Goal: Task Accomplishment & Management: Manage account settings

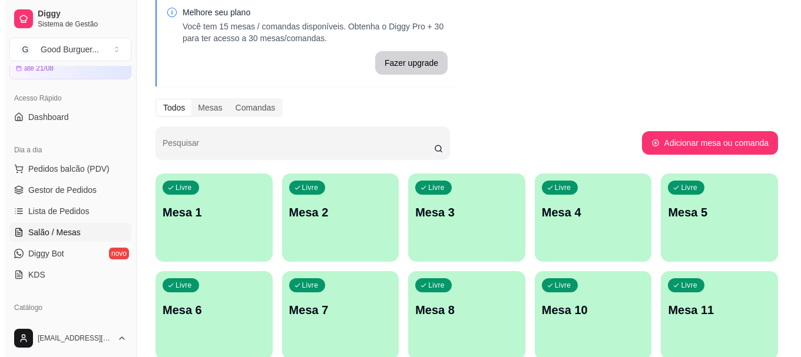
scroll to position [59, 0]
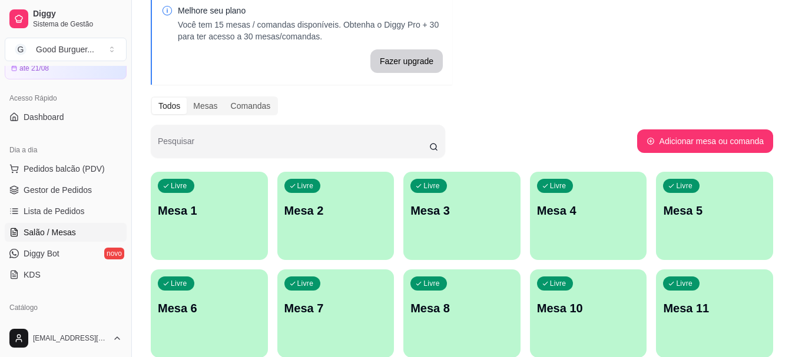
click at [204, 222] on div "Livre Mesa 1" at bounding box center [209, 209] width 117 height 74
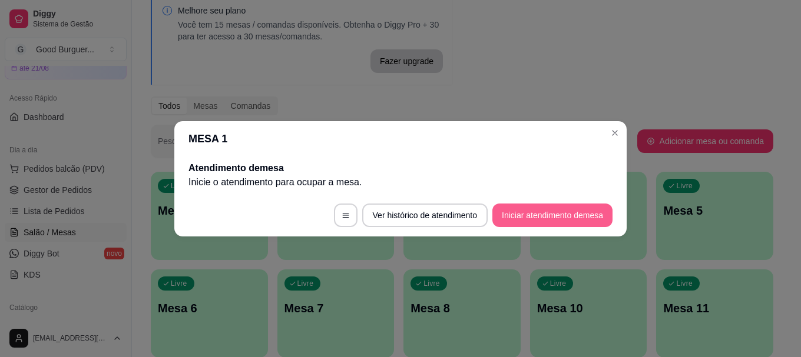
click at [538, 209] on button "Iniciar atendimento de mesa" at bounding box center [552, 216] width 120 height 24
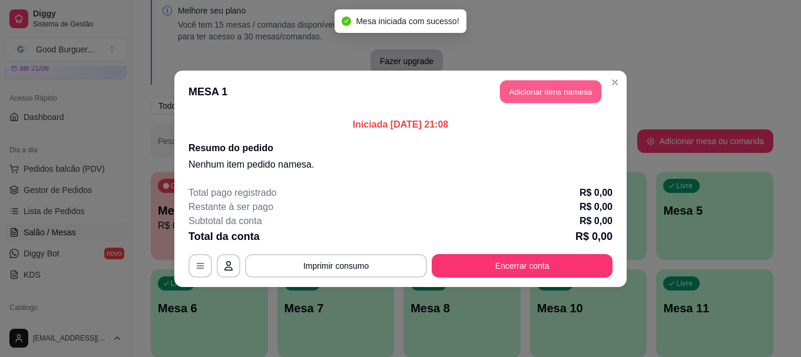
click at [542, 98] on button "Adicionar itens na mesa" at bounding box center [550, 91] width 101 height 23
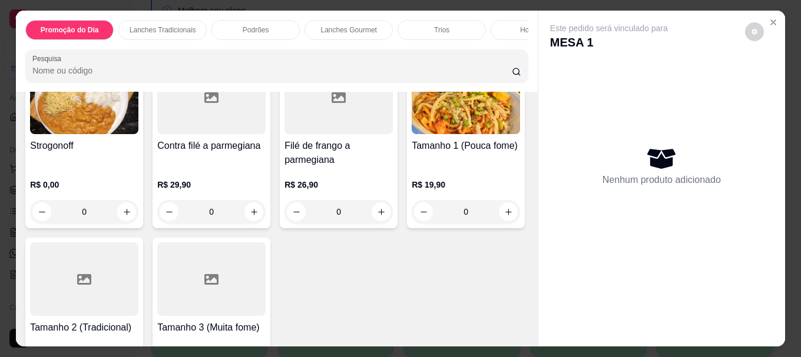
scroll to position [2472, 0]
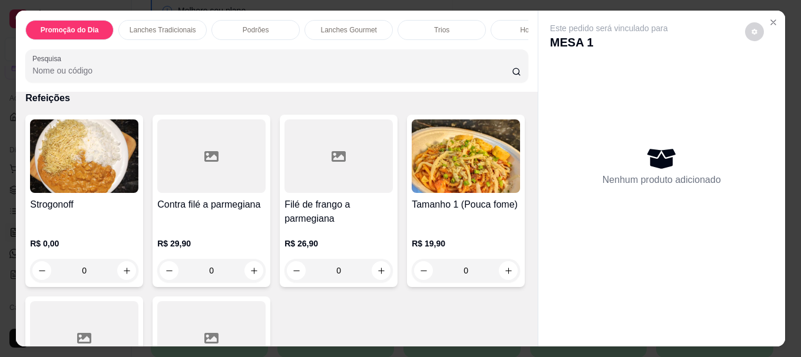
click at [295, 82] on div "Média a partir de R$ 49,90 Grande a partir de R$ 59,90 Gigante a partir de R$ 6…" at bounding box center [276, 6] width 503 height 151
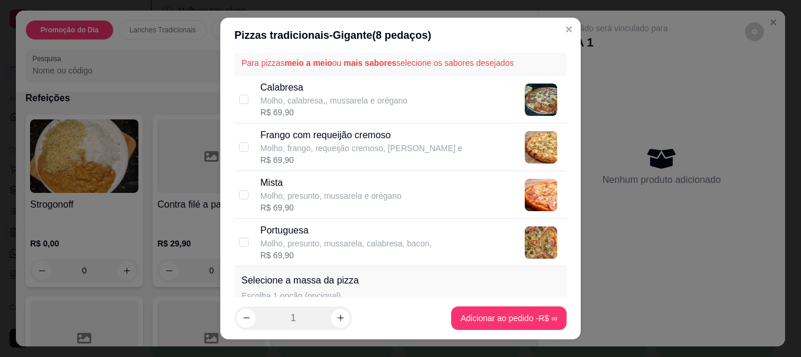
scroll to position [59, 0]
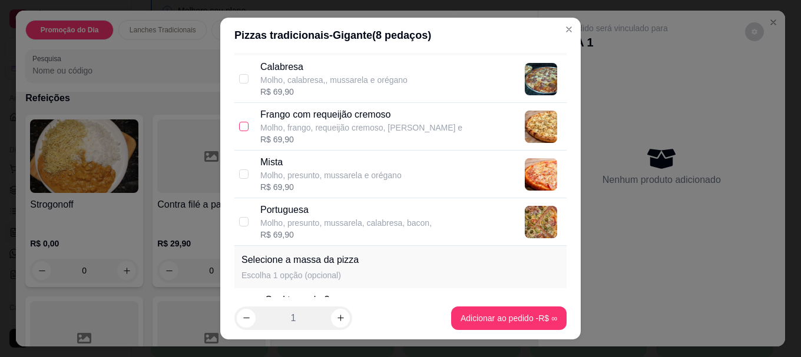
click at [240, 128] on input "checkbox" at bounding box center [243, 126] width 9 height 9
checkbox input "true"
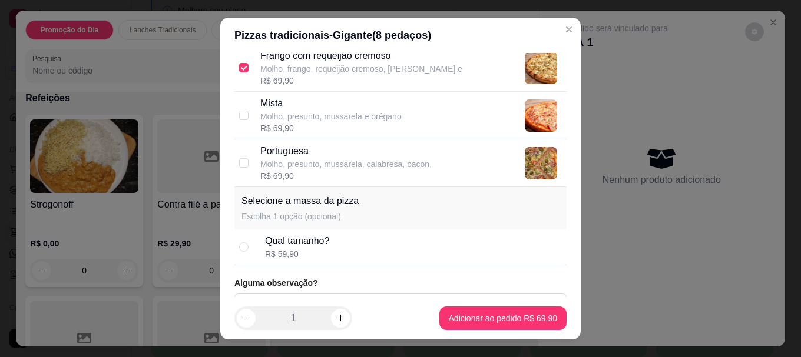
scroll to position [0, 0]
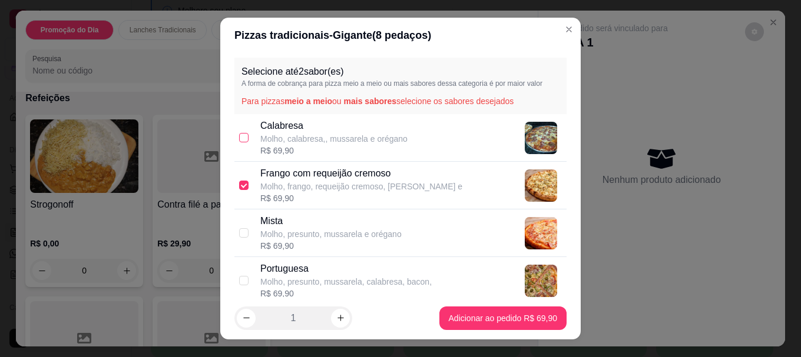
click at [239, 138] on input "checkbox" at bounding box center [243, 137] width 9 height 9
checkbox input "true"
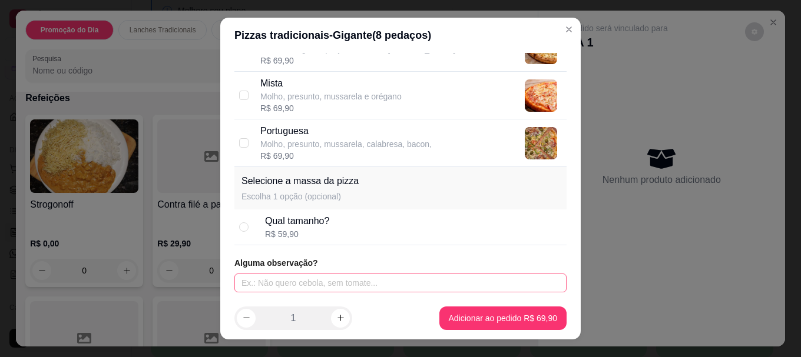
scroll to position [20, 0]
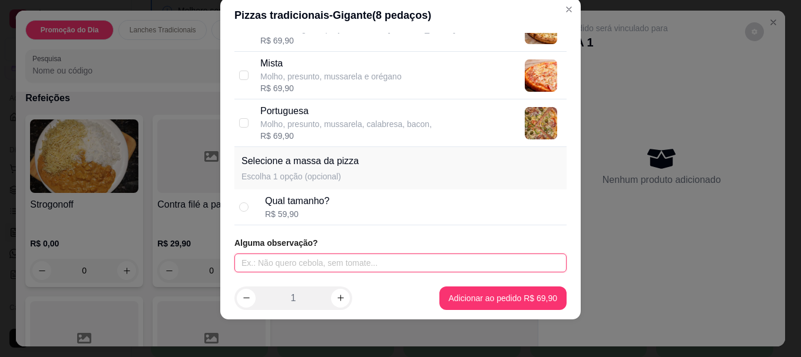
click at [315, 258] on input "text" at bounding box center [400, 263] width 332 height 19
click at [238, 263] on input "com cheddar" at bounding box center [400, 263] width 332 height 19
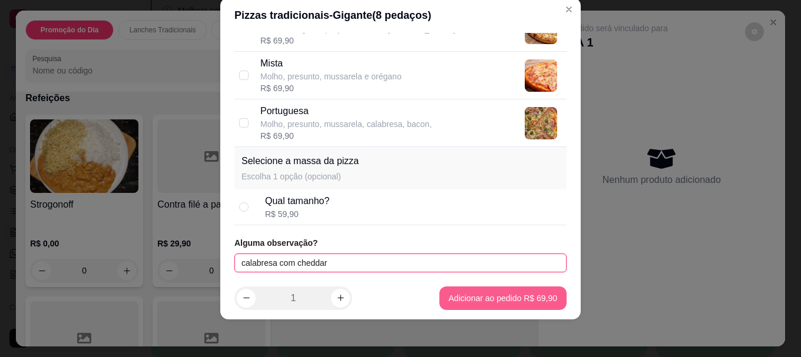
type input "calabresa com cheddar"
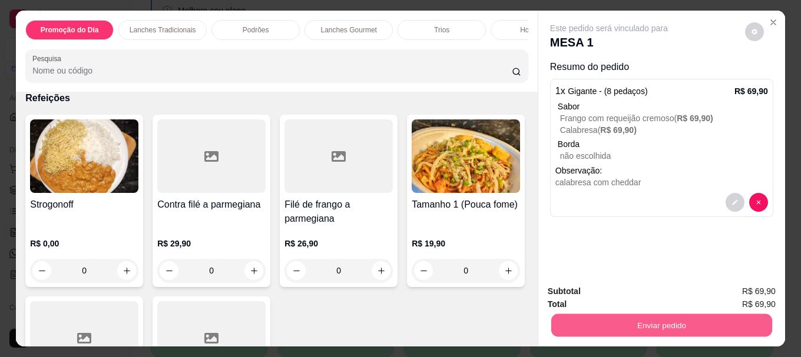
click at [643, 319] on button "Enviar pedido" at bounding box center [661, 325] width 221 height 23
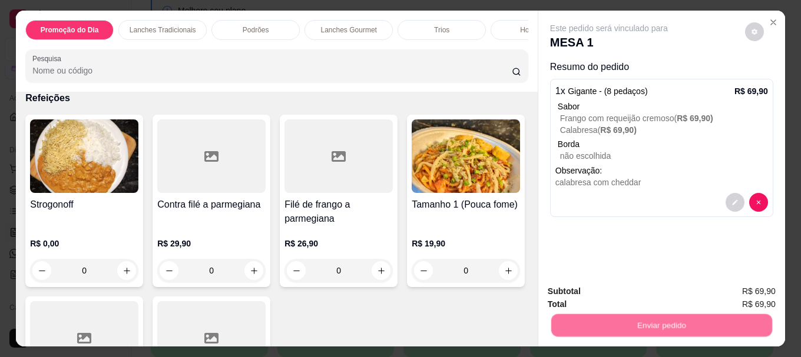
click at [619, 282] on button "Não registrar e enviar pedido" at bounding box center [622, 292] width 122 height 22
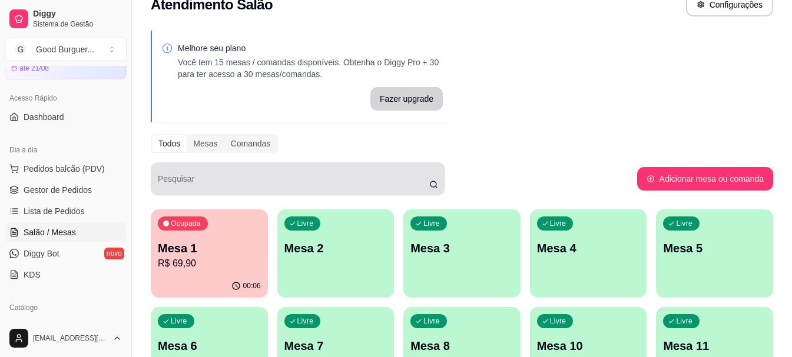
scroll to position [0, 0]
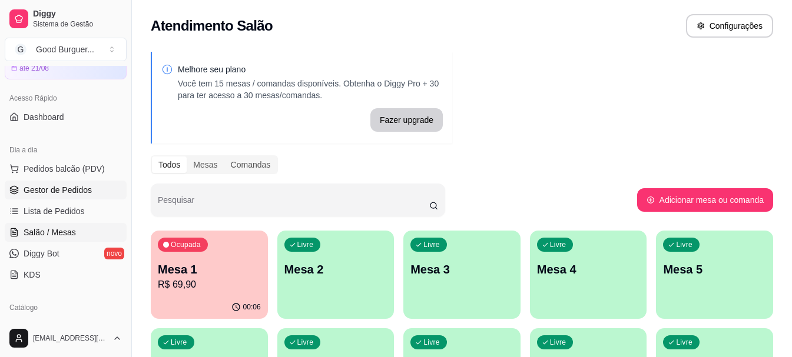
click at [32, 195] on span "Gestor de Pedidos" at bounding box center [58, 190] width 68 height 12
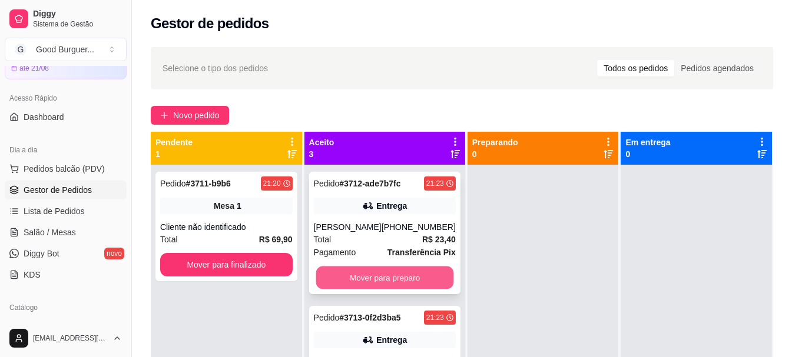
click at [359, 271] on button "Mover para preparo" at bounding box center [385, 278] width 138 height 23
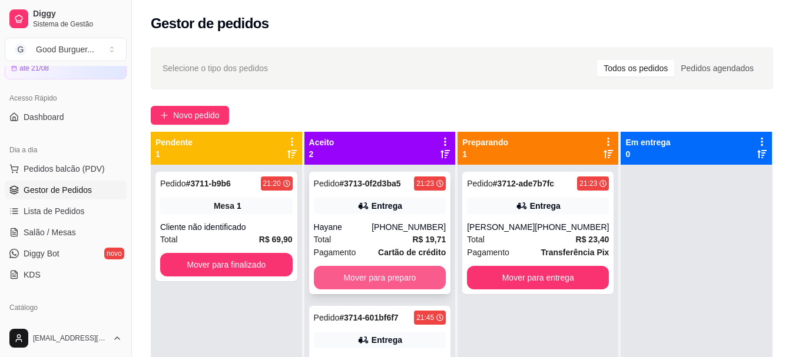
click at [388, 284] on button "Mover para preparo" at bounding box center [380, 278] width 132 height 24
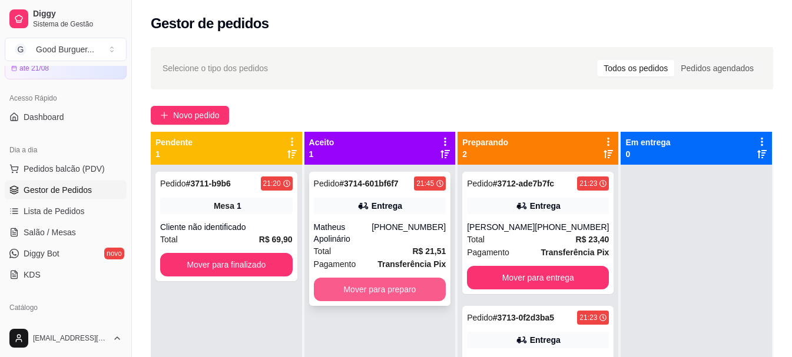
click at [389, 278] on button "Mover para preparo" at bounding box center [380, 290] width 132 height 24
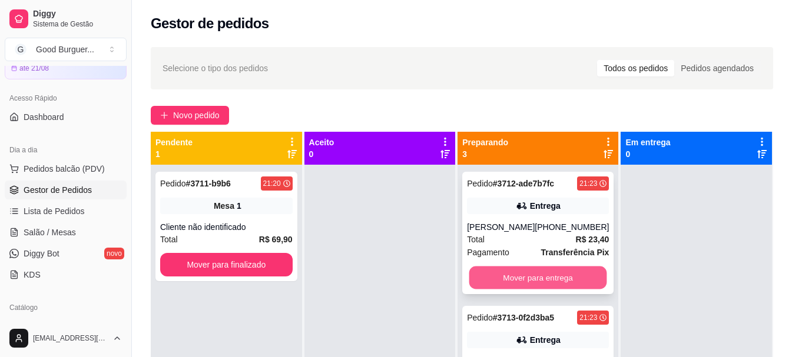
click at [531, 278] on button "Mover para entrega" at bounding box center [538, 278] width 138 height 23
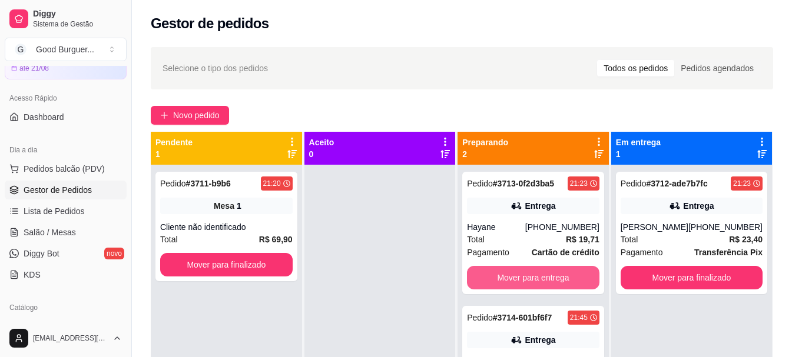
click at [531, 278] on button "Mover para entrega" at bounding box center [533, 278] width 132 height 24
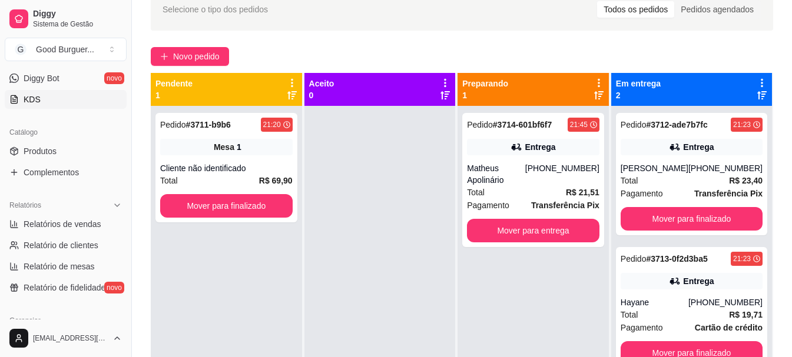
scroll to position [235, 0]
click at [71, 240] on span "Relatório de clientes" at bounding box center [61, 244] width 75 height 12
select select "30"
select select "HIGHEST_TOTAL_SPENT_WITH_ORDERS"
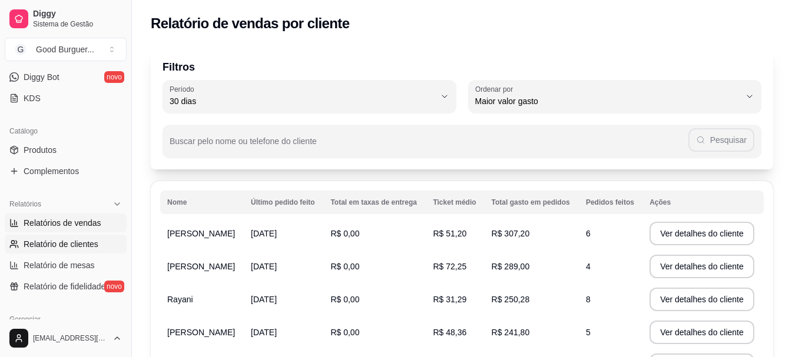
click at [71, 220] on span "Relatórios de vendas" at bounding box center [63, 223] width 78 height 12
select select "ALL"
select select "0"
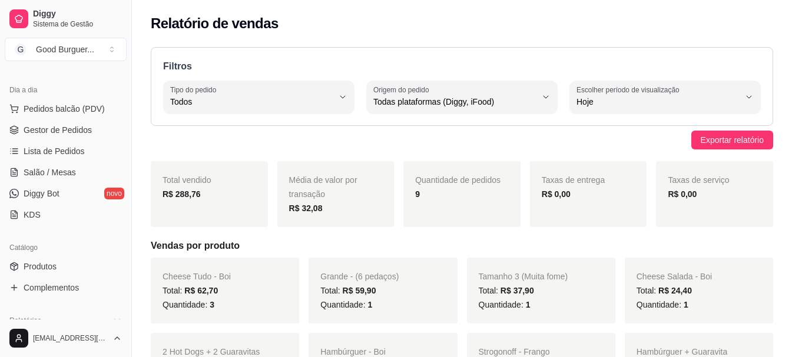
scroll to position [118, 0]
click at [88, 136] on span "Gestor de Pedidos" at bounding box center [58, 131] width 68 height 12
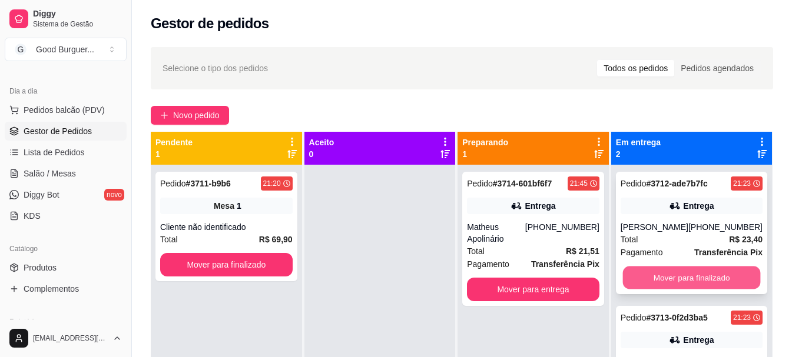
click at [662, 281] on button "Mover para finalizado" at bounding box center [691, 278] width 138 height 23
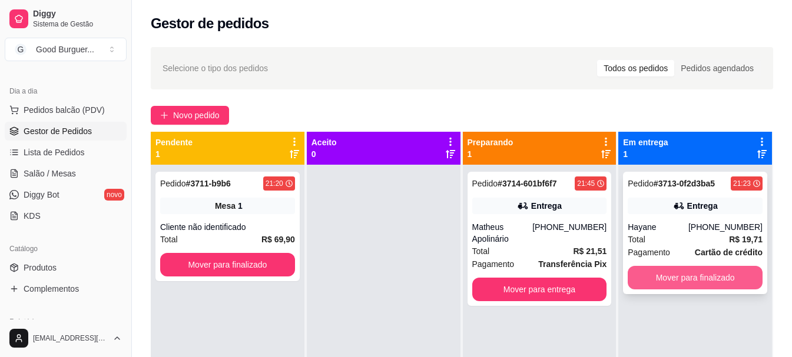
click at [670, 275] on button "Mover para finalizado" at bounding box center [694, 278] width 135 height 24
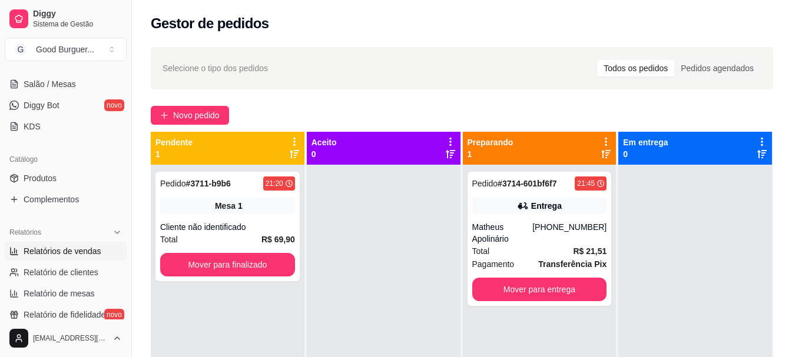
scroll to position [235, 0]
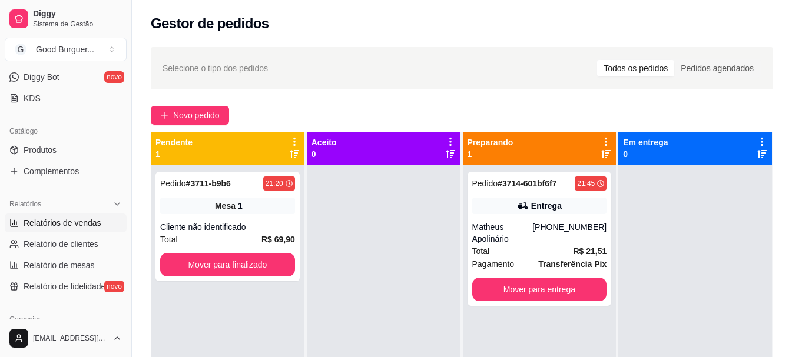
click at [71, 221] on span "Relatórios de vendas" at bounding box center [63, 223] width 78 height 12
select select "ALL"
select select "0"
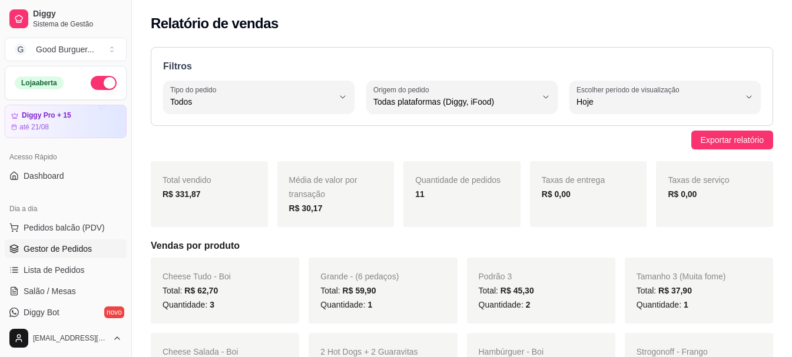
drag, startPoint x: 65, startPoint y: 250, endPoint x: 72, endPoint y: 251, distance: 7.2
click at [65, 251] on span "Gestor de Pedidos" at bounding box center [58, 249] width 68 height 12
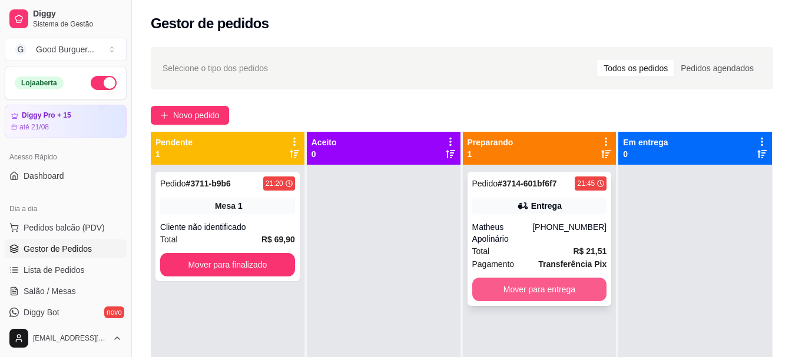
click at [536, 281] on button "Mover para entrega" at bounding box center [539, 290] width 135 height 24
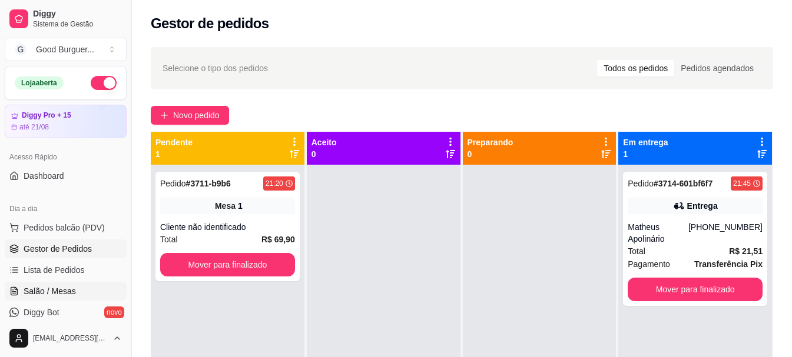
click at [59, 294] on span "Salão / Mesas" at bounding box center [50, 291] width 52 height 12
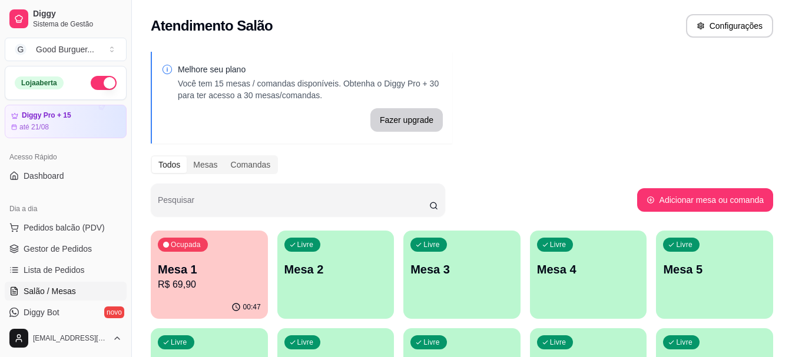
click at [230, 261] on div "Ocupada Mesa 1 R$ 69,90" at bounding box center [209, 263] width 117 height 65
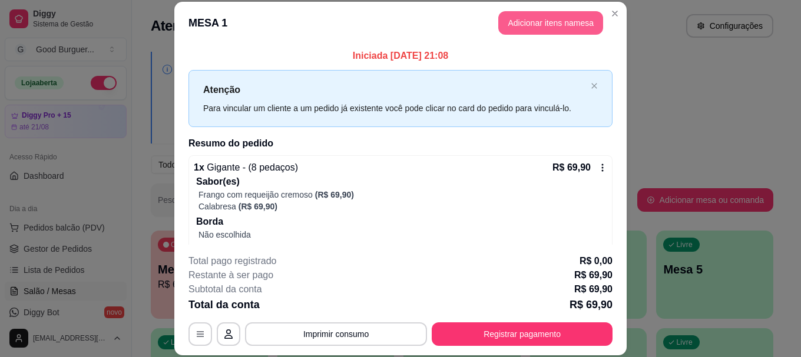
click at [545, 18] on button "Adicionar itens na mesa" at bounding box center [550, 23] width 105 height 24
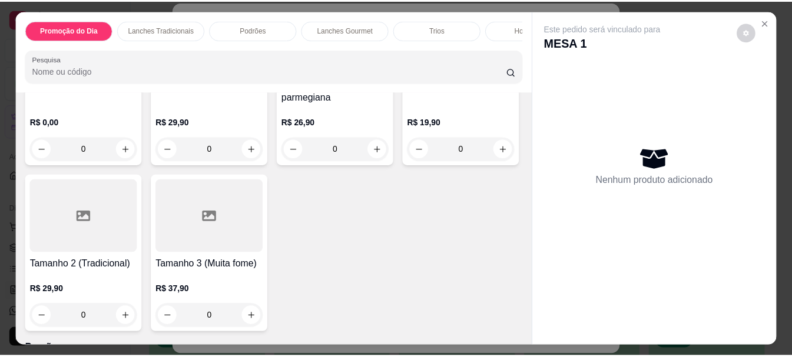
scroll to position [3886, 0]
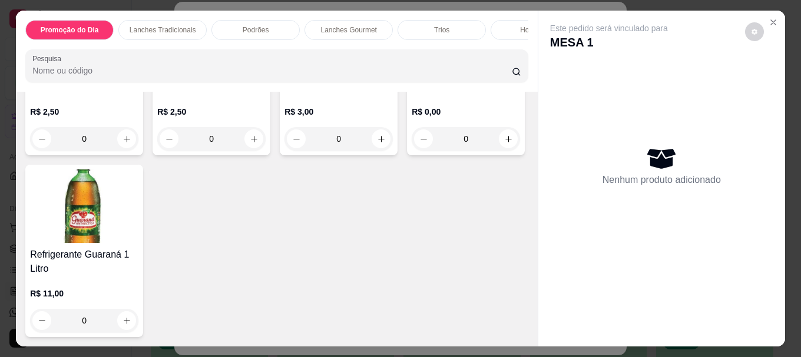
click at [138, 227] on img at bounding box center [84, 207] width 108 height 74
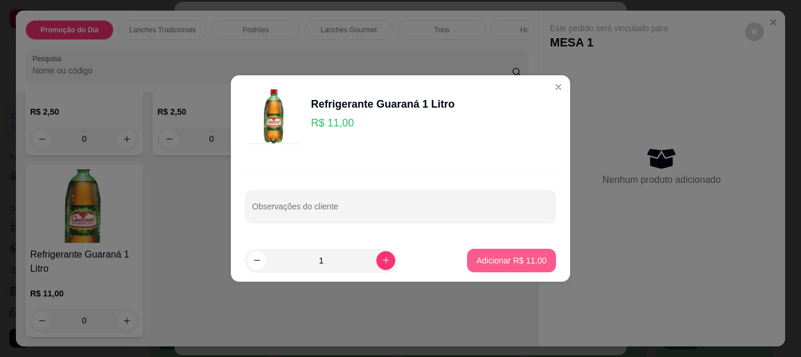
click at [492, 260] on p "Adicionar R$ 11,00" at bounding box center [511, 261] width 70 height 12
type input "1"
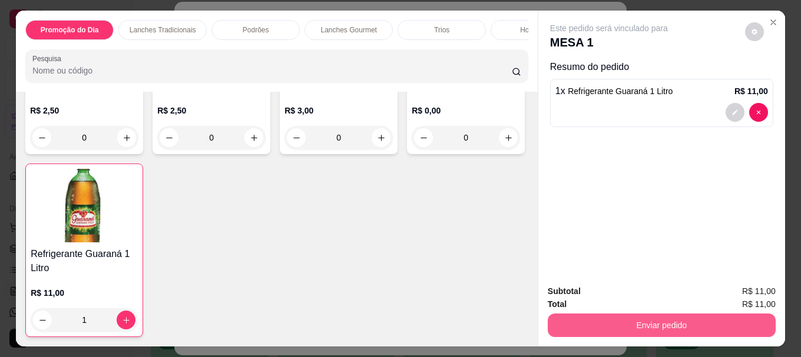
click at [622, 319] on button "Enviar pedido" at bounding box center [661, 326] width 228 height 24
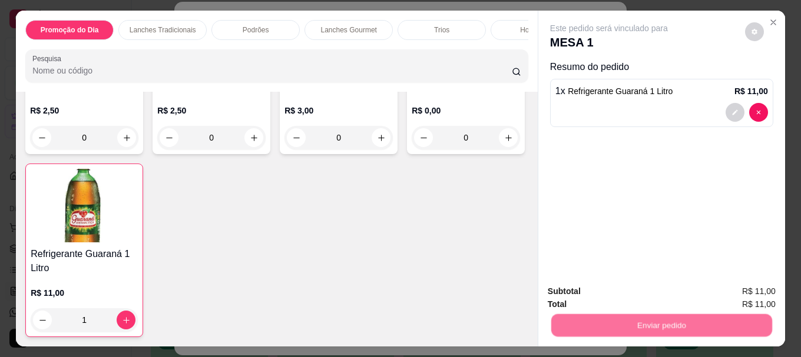
click at [629, 294] on button "Não registrar e enviar pedido" at bounding box center [622, 292] width 119 height 22
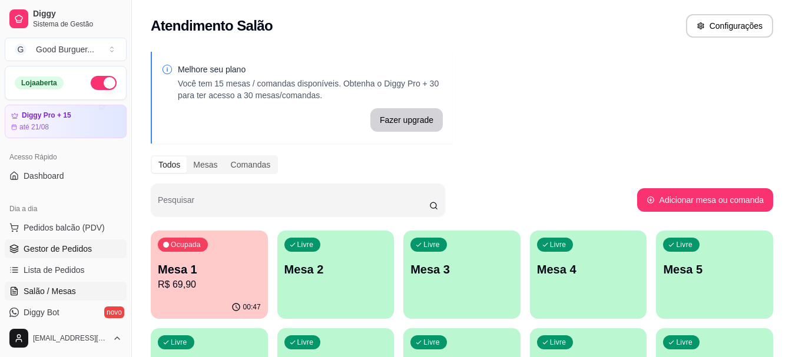
click at [75, 247] on span "Gestor de Pedidos" at bounding box center [58, 249] width 68 height 12
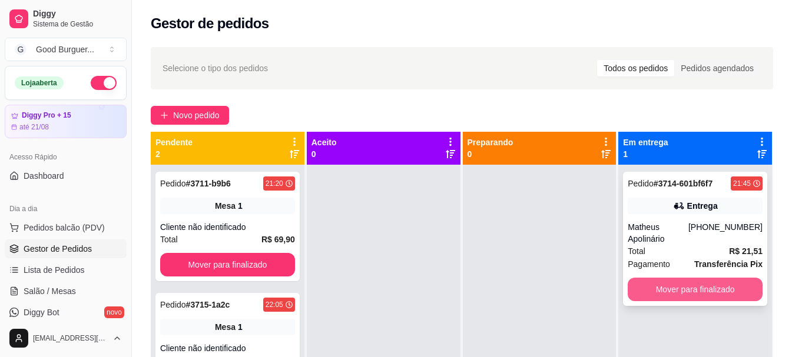
click at [676, 281] on button "Mover para finalizado" at bounding box center [694, 290] width 135 height 24
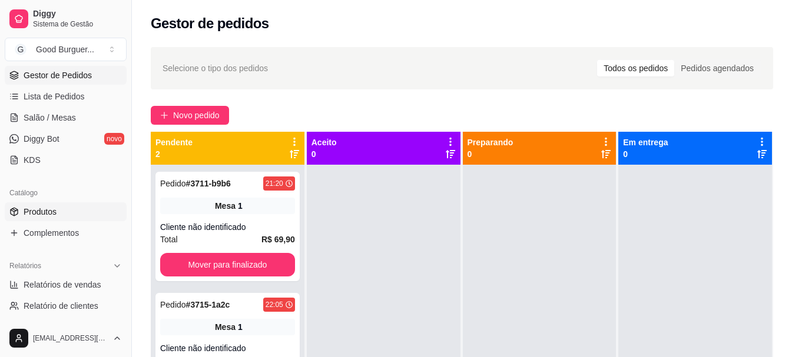
scroll to position [177, 0]
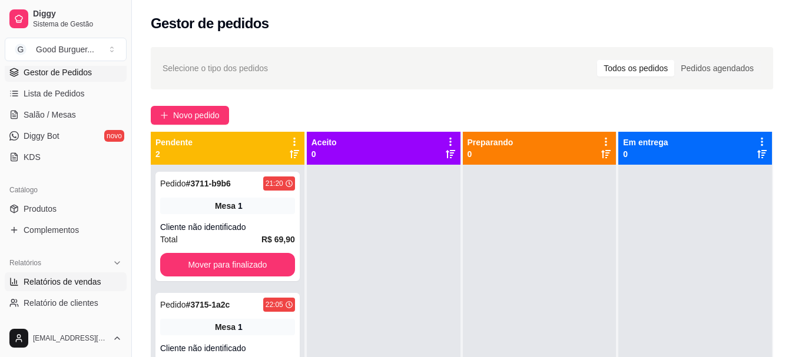
click at [79, 274] on link "Relatórios de vendas" at bounding box center [66, 282] width 122 height 19
select select "ALL"
select select "0"
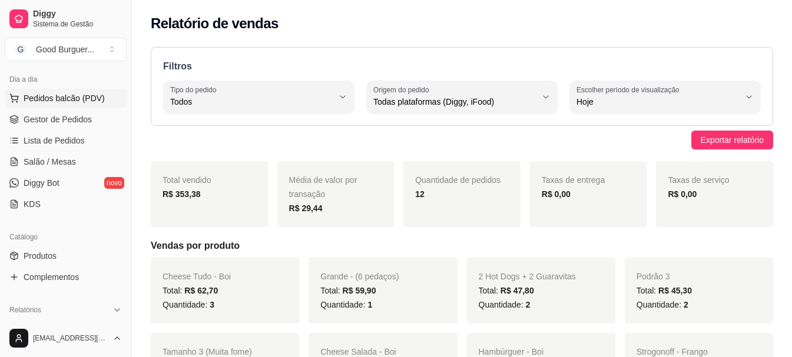
scroll to position [59, 0]
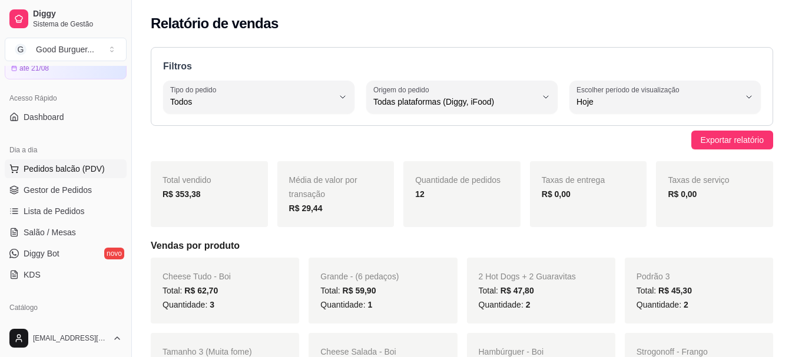
click at [78, 178] on button "Pedidos balcão (PDV)" at bounding box center [66, 169] width 122 height 19
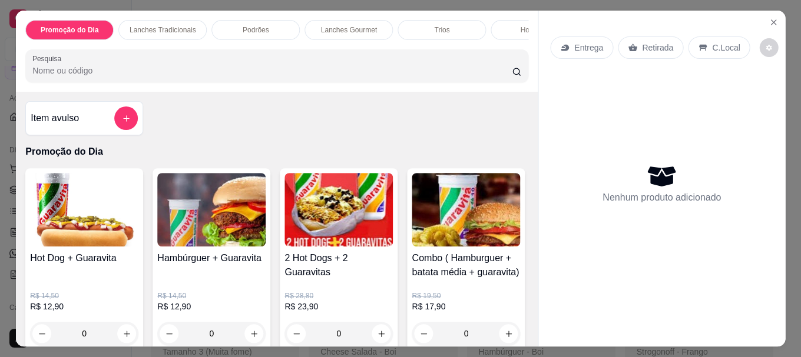
click at [79, 186] on img at bounding box center [84, 210] width 108 height 74
click at [771, 20] on icon "Close" at bounding box center [773, 22] width 5 height 5
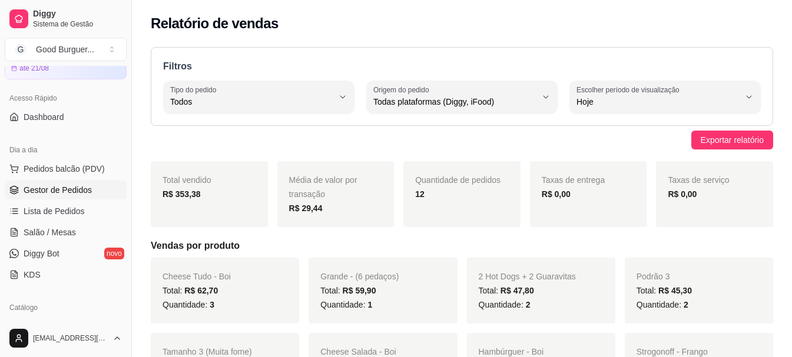
click at [68, 190] on span "Gestor de Pedidos" at bounding box center [58, 190] width 68 height 12
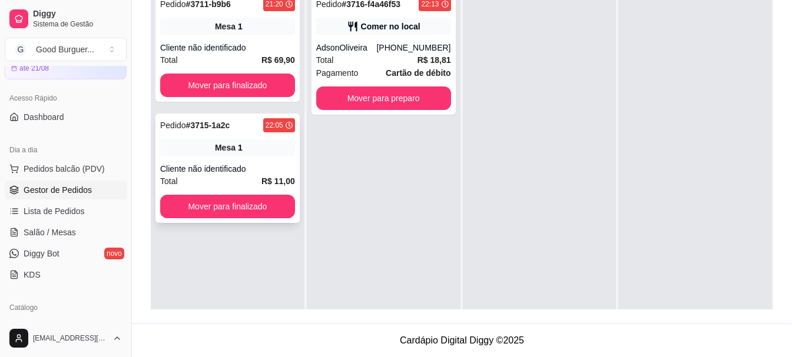
click at [252, 163] on div "Cliente não identificado" at bounding box center [227, 169] width 135 height 12
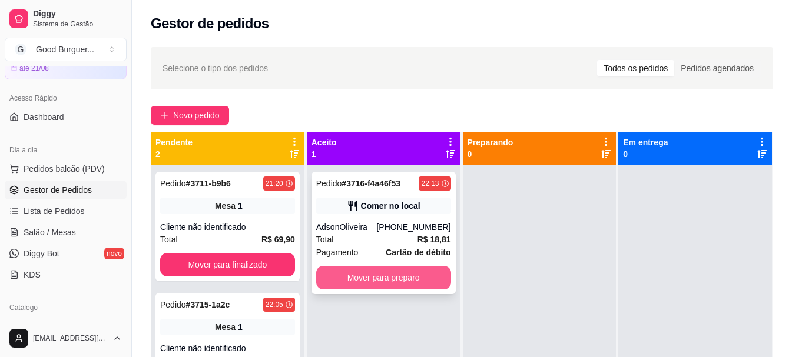
click at [385, 281] on button "Mover para preparo" at bounding box center [383, 278] width 135 height 24
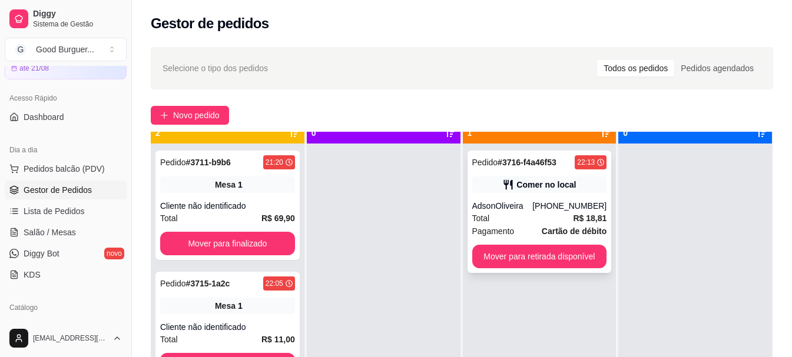
scroll to position [33, 0]
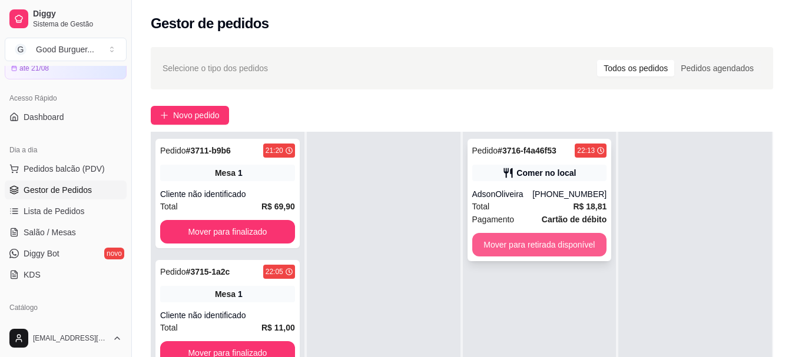
click at [544, 249] on button "Mover para retirada disponível" at bounding box center [539, 245] width 135 height 24
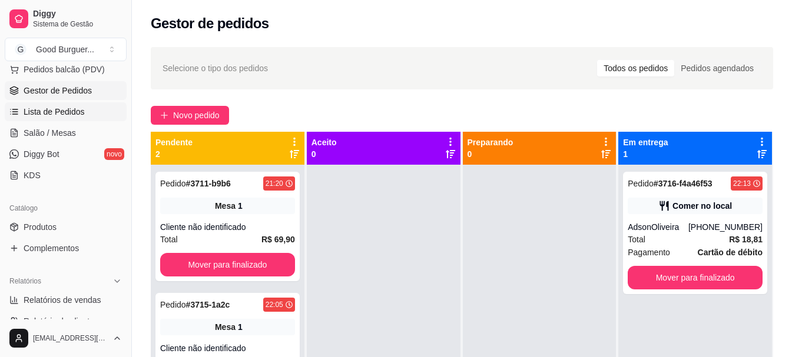
scroll to position [177, 0]
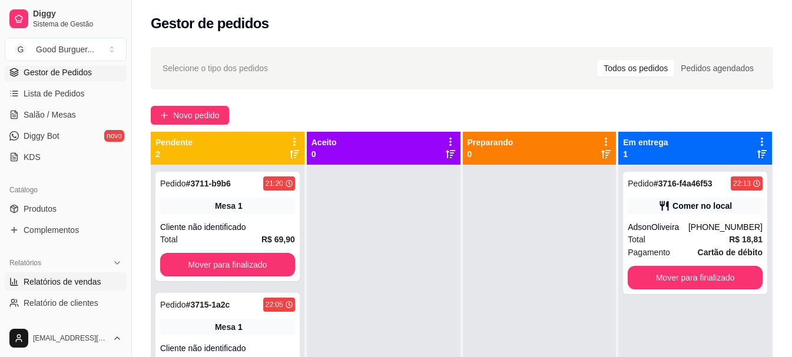
click at [66, 285] on span "Relatórios de vendas" at bounding box center [63, 282] width 78 height 12
select select "ALL"
select select "0"
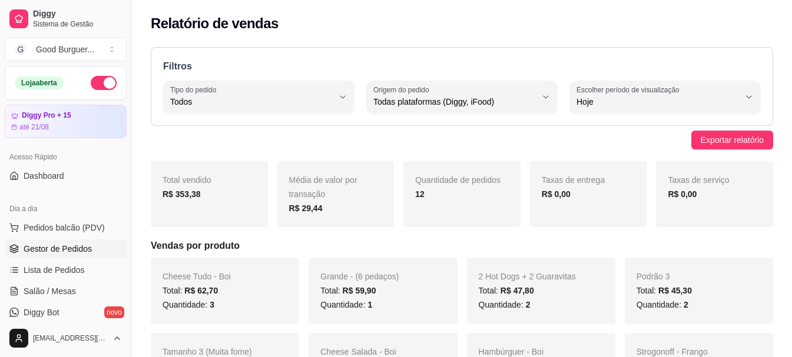
click at [63, 245] on span "Gestor de Pedidos" at bounding box center [58, 249] width 68 height 12
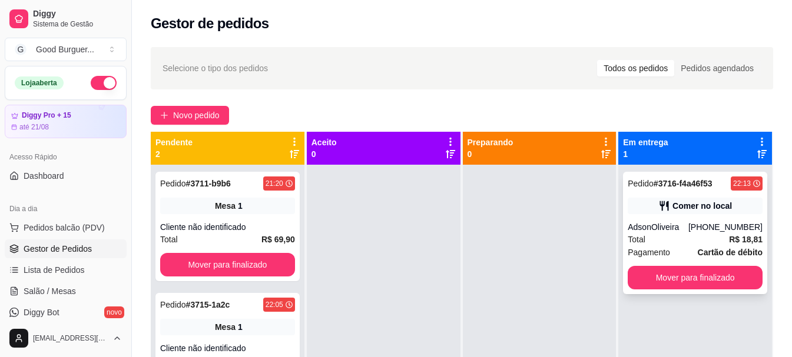
click at [670, 250] on div "Pagamento Cartão de débito" at bounding box center [694, 252] width 135 height 13
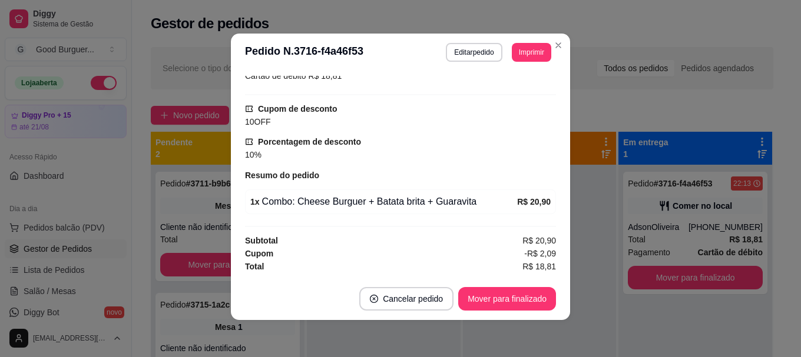
scroll to position [2, 0]
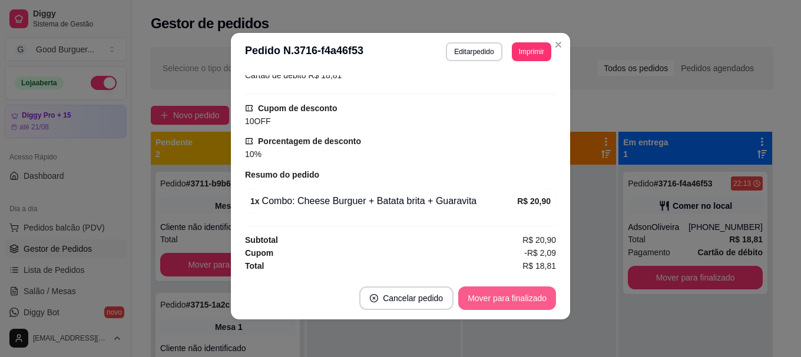
click at [479, 297] on button "Mover para finalizado" at bounding box center [507, 299] width 98 height 24
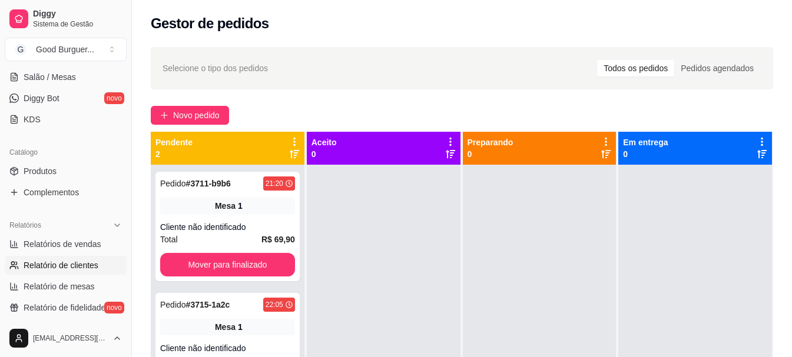
scroll to position [235, 0]
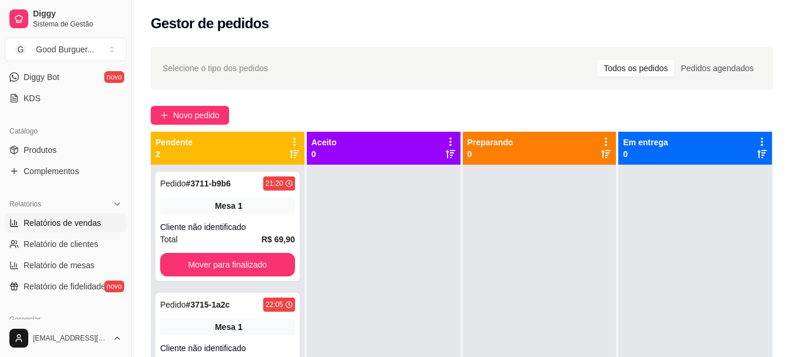
click at [62, 225] on span "Relatórios de vendas" at bounding box center [63, 223] width 78 height 12
select select "ALL"
select select "0"
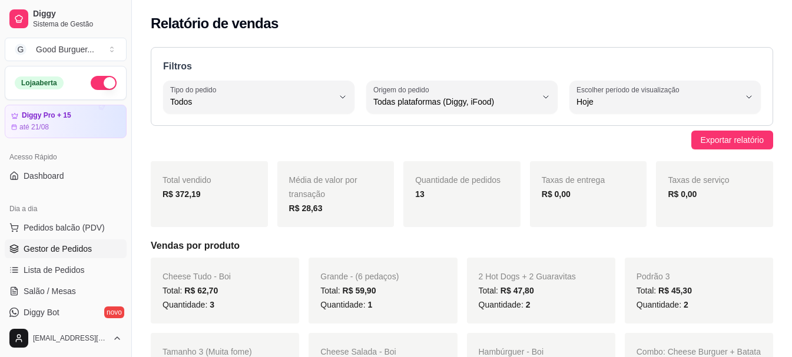
click at [64, 248] on span "Gestor de Pedidos" at bounding box center [58, 249] width 68 height 12
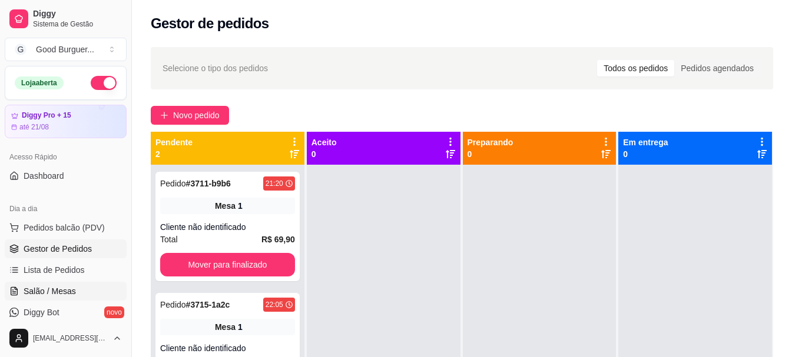
click at [58, 293] on span "Salão / Mesas" at bounding box center [50, 291] width 52 height 12
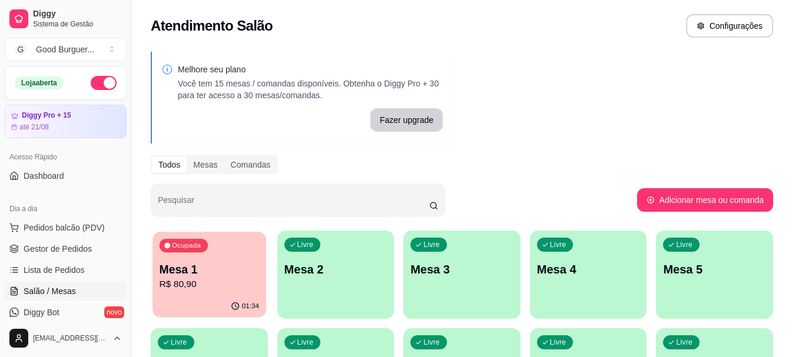
click at [223, 273] on p "Mesa 1" at bounding box center [209, 270] width 99 height 16
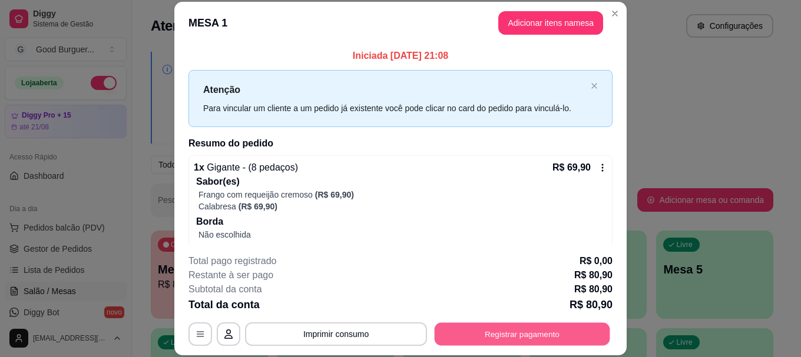
click at [530, 337] on button "Registrar pagamento" at bounding box center [521, 334] width 175 height 23
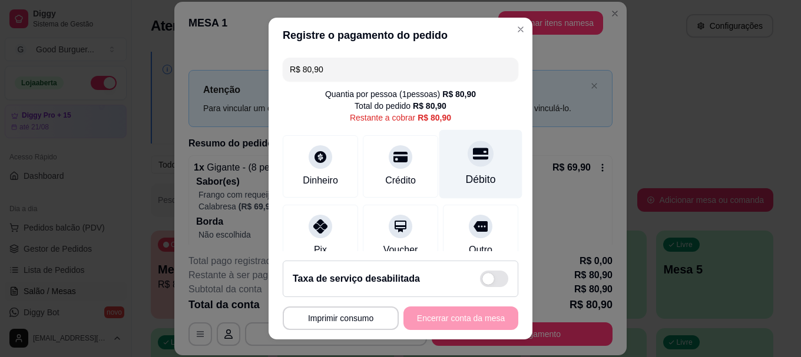
click at [467, 162] on div at bounding box center [480, 154] width 26 height 26
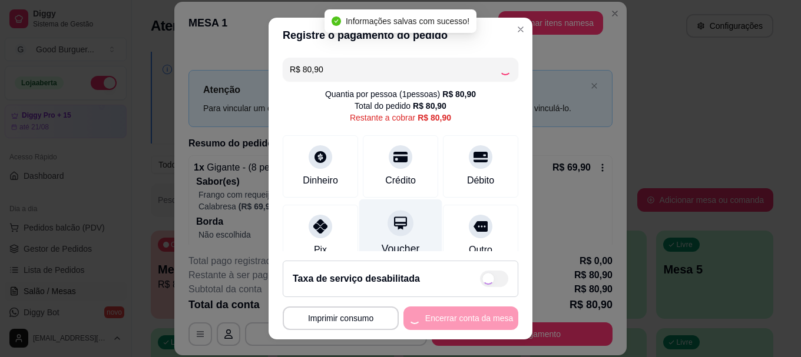
type input "R$ 0,00"
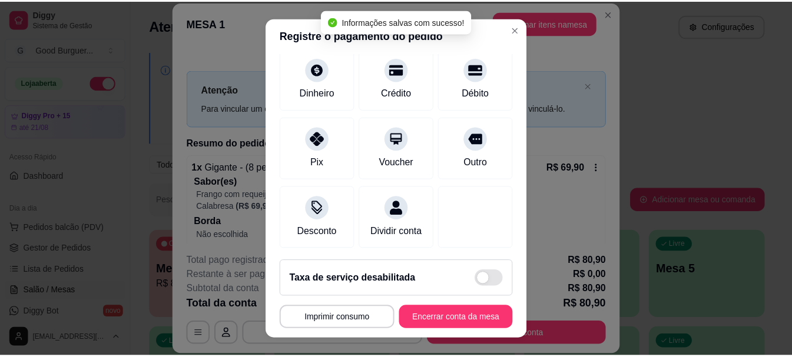
scroll to position [154, 0]
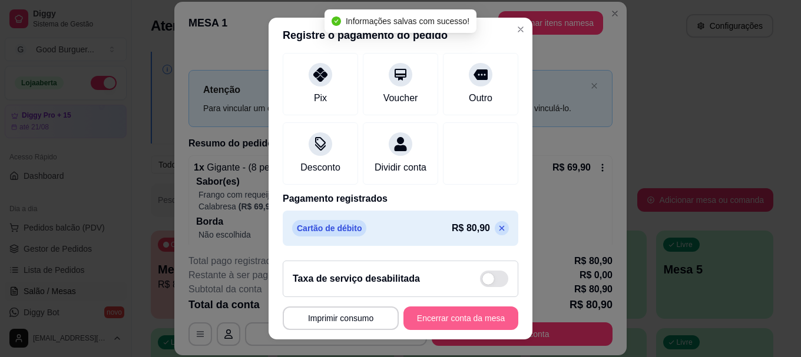
click at [448, 320] on button "Encerrar conta da mesa" at bounding box center [460, 319] width 115 height 24
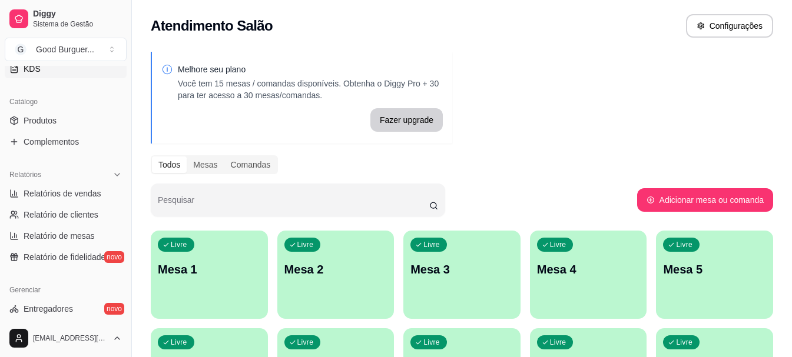
scroll to position [294, 0]
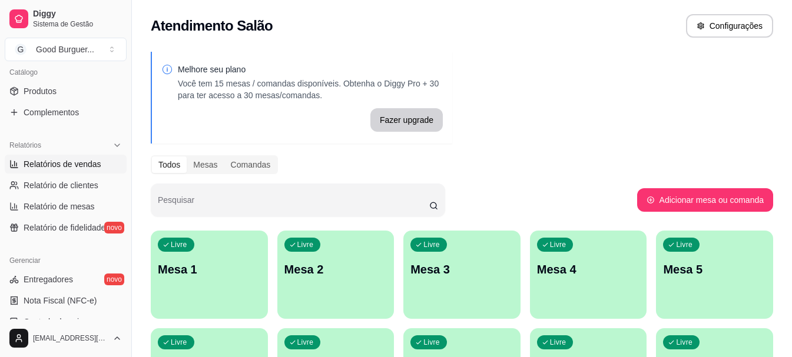
click at [89, 157] on link "Relatórios de vendas" at bounding box center [66, 164] width 122 height 19
select select "ALL"
select select "0"
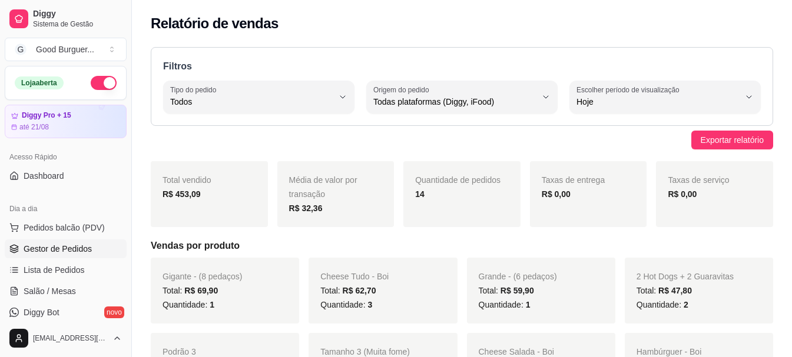
click at [69, 247] on span "Gestor de Pedidos" at bounding box center [58, 249] width 68 height 12
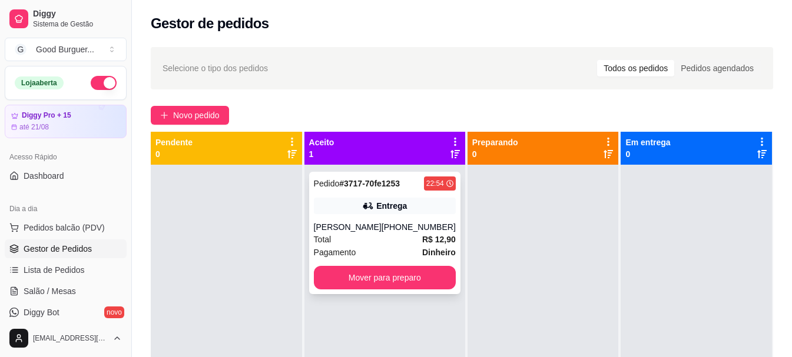
click at [383, 241] on div "Total R$ 12,90" at bounding box center [385, 239] width 142 height 13
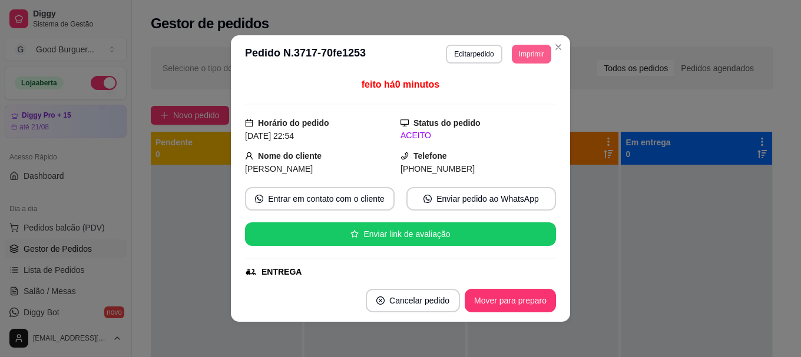
click at [530, 59] on button "Imprimir" at bounding box center [531, 54] width 39 height 19
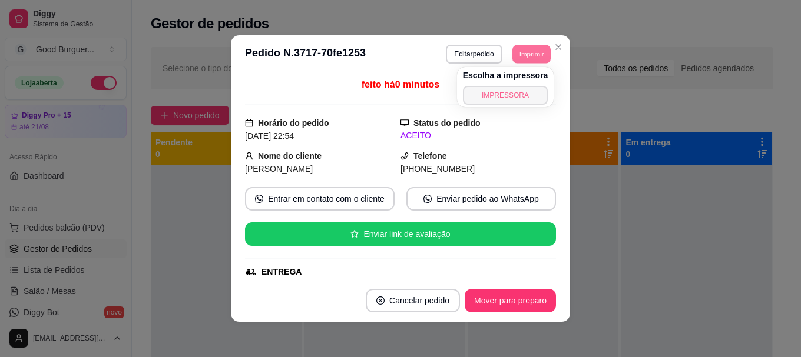
click at [505, 97] on button "IMPRESSORA" at bounding box center [505, 95] width 85 height 19
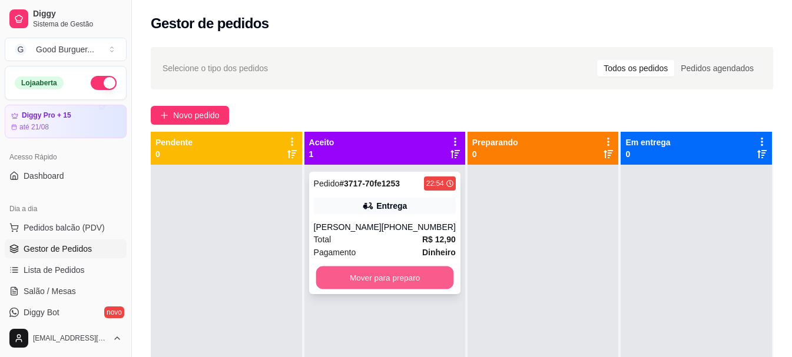
click at [386, 276] on button "Mover para preparo" at bounding box center [385, 278] width 138 height 23
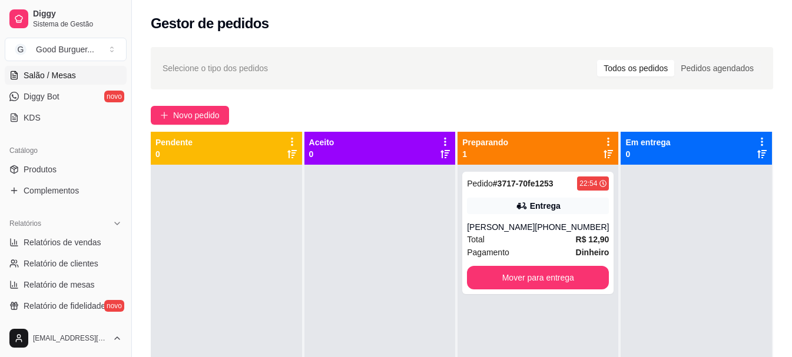
scroll to position [235, 0]
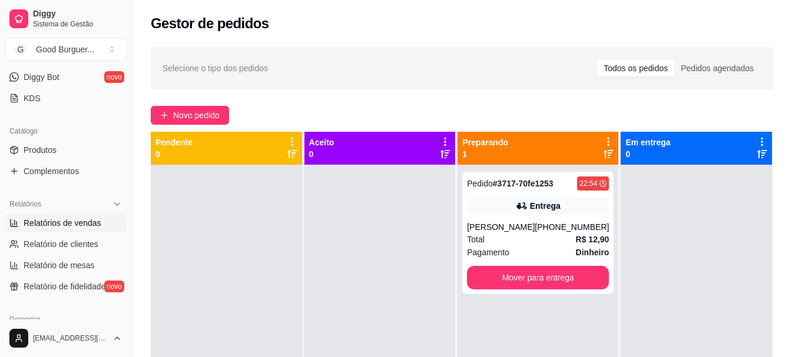
click at [85, 221] on span "Relatórios de vendas" at bounding box center [63, 223] width 78 height 12
select select "ALL"
select select "0"
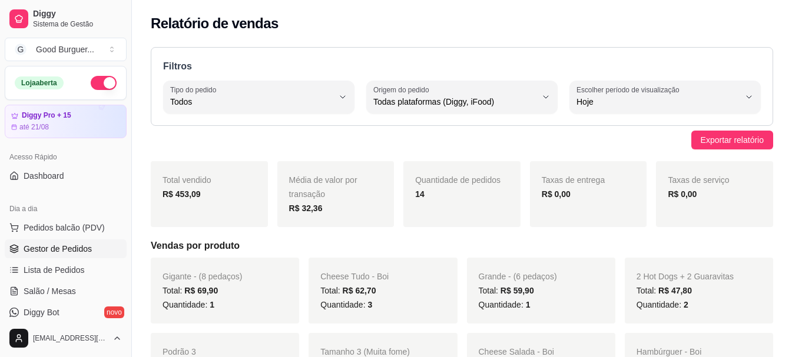
click at [69, 251] on span "Gestor de Pedidos" at bounding box center [58, 249] width 68 height 12
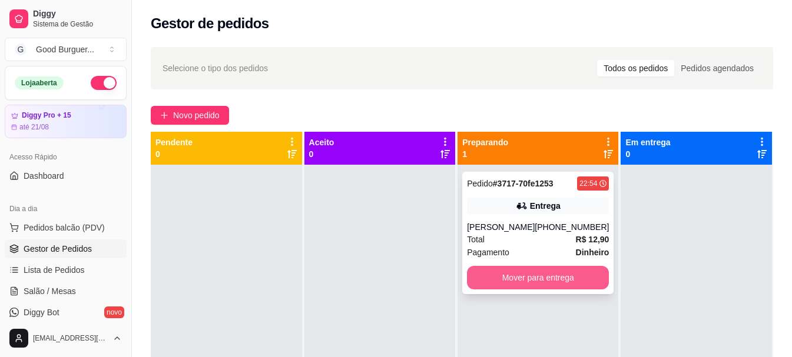
click at [574, 280] on button "Mover para entrega" at bounding box center [538, 278] width 142 height 24
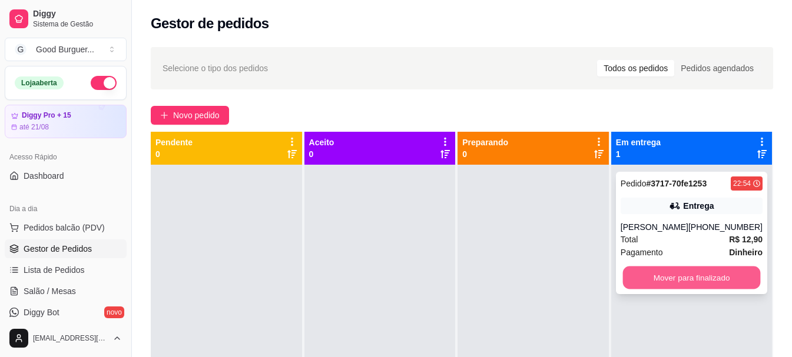
click at [670, 277] on button "Mover para finalizado" at bounding box center [691, 278] width 138 height 23
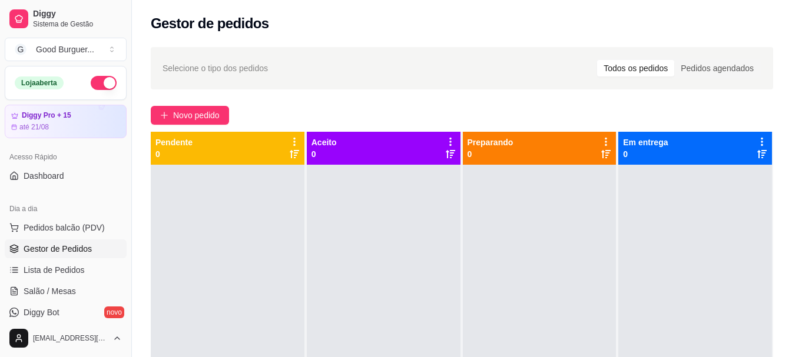
click at [91, 83] on button "button" at bounding box center [104, 83] width 26 height 14
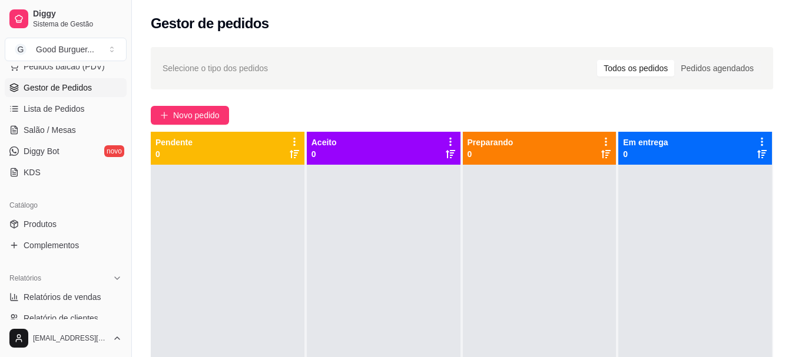
scroll to position [177, 0]
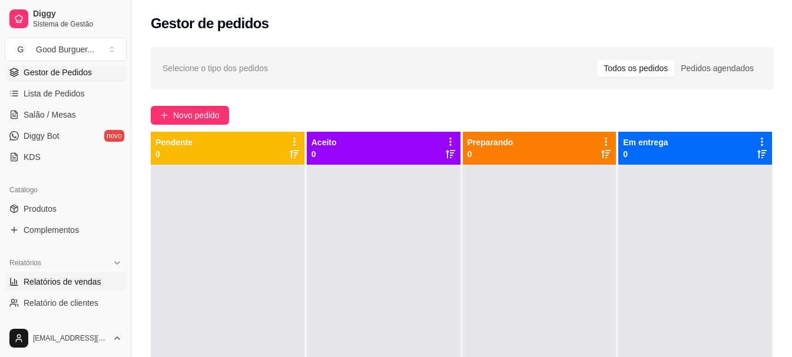
click at [71, 277] on span "Relatórios de vendas" at bounding box center [63, 282] width 78 height 12
select select "ALL"
select select "0"
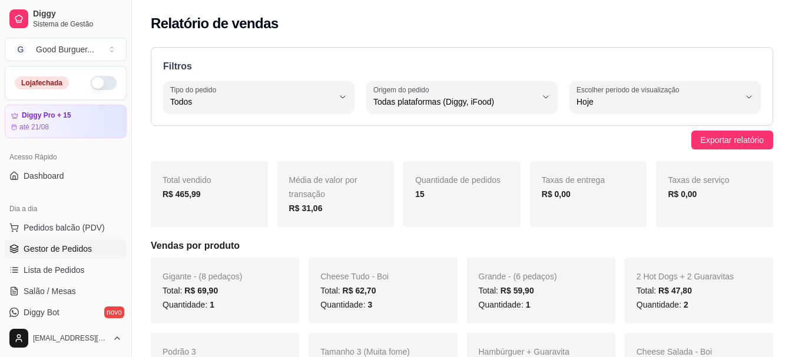
click at [70, 242] on link "Gestor de Pedidos" at bounding box center [66, 249] width 122 height 19
